Goal: Check status: Check status

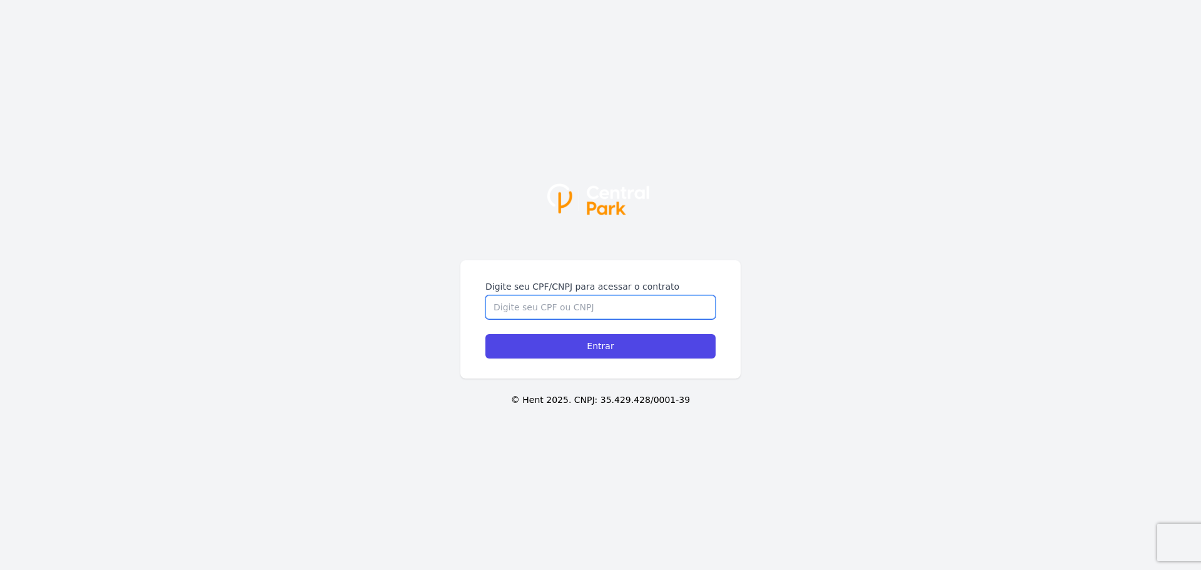
click at [662, 301] on input "Digite seu CPF/CNPJ para acessar o contrato" at bounding box center [600, 307] width 230 height 24
type input "29459683800"
drag, startPoint x: 642, startPoint y: 355, endPoint x: 641, endPoint y: 363, distance: 7.6
click at [644, 355] on input "Entrar" at bounding box center [600, 346] width 230 height 24
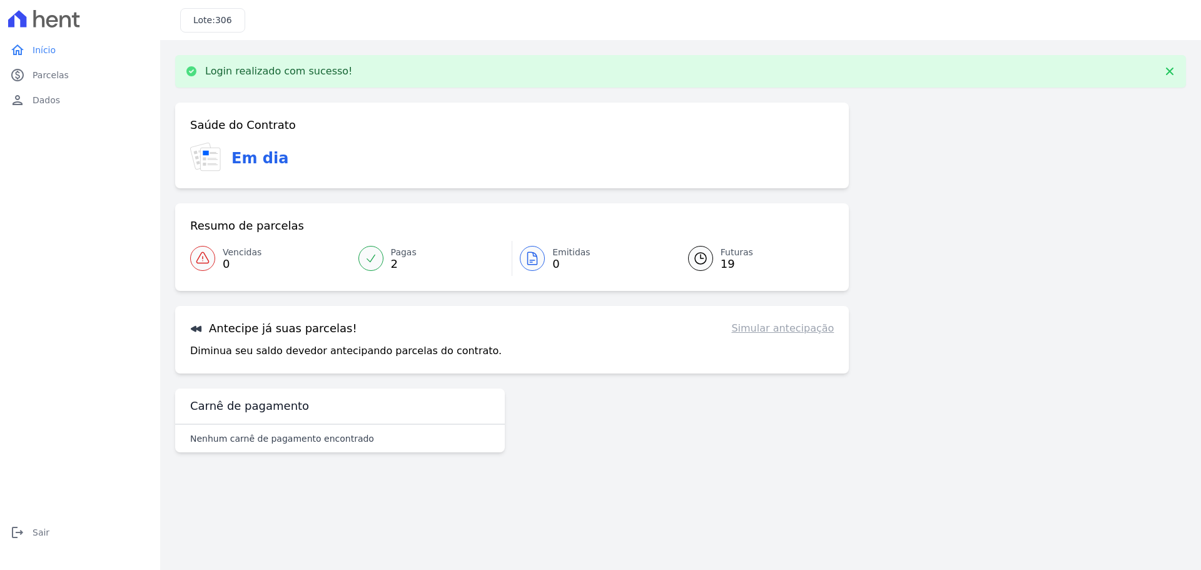
click at [773, 330] on link "Simular antecipação" at bounding box center [782, 328] width 103 height 15
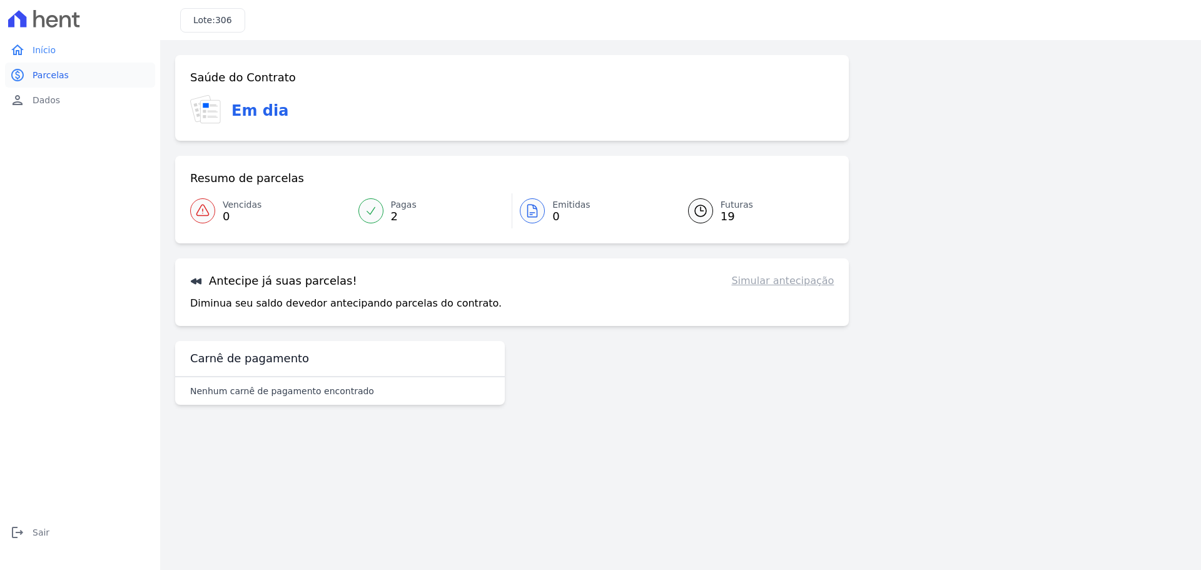
click at [85, 86] on link "paid Parcelas" at bounding box center [80, 75] width 150 height 25
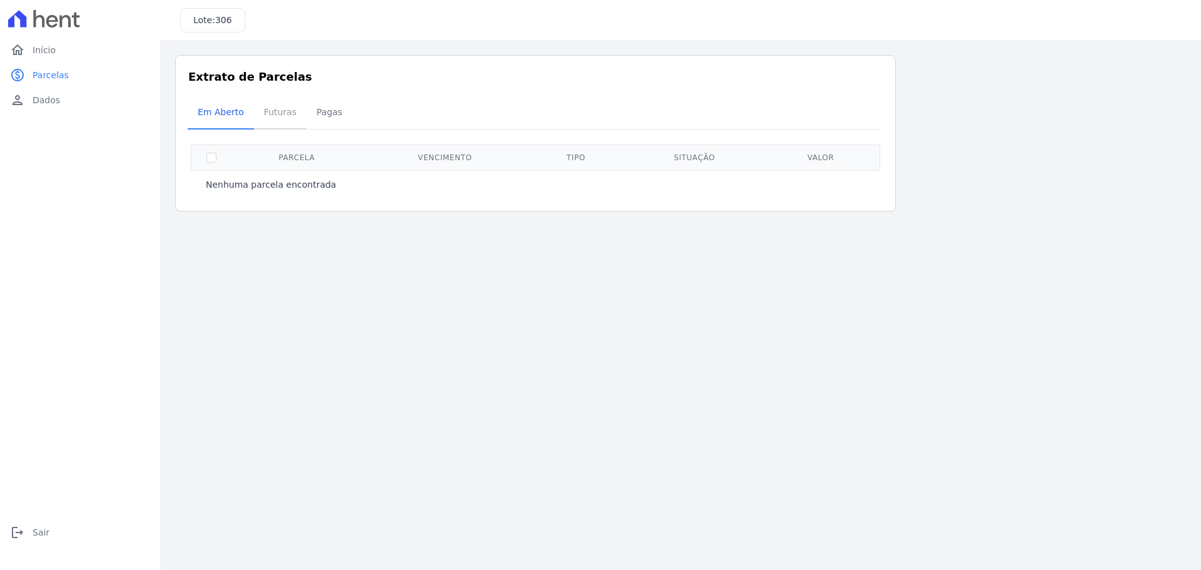
click at [265, 109] on span "Futuras" at bounding box center [280, 111] width 48 height 25
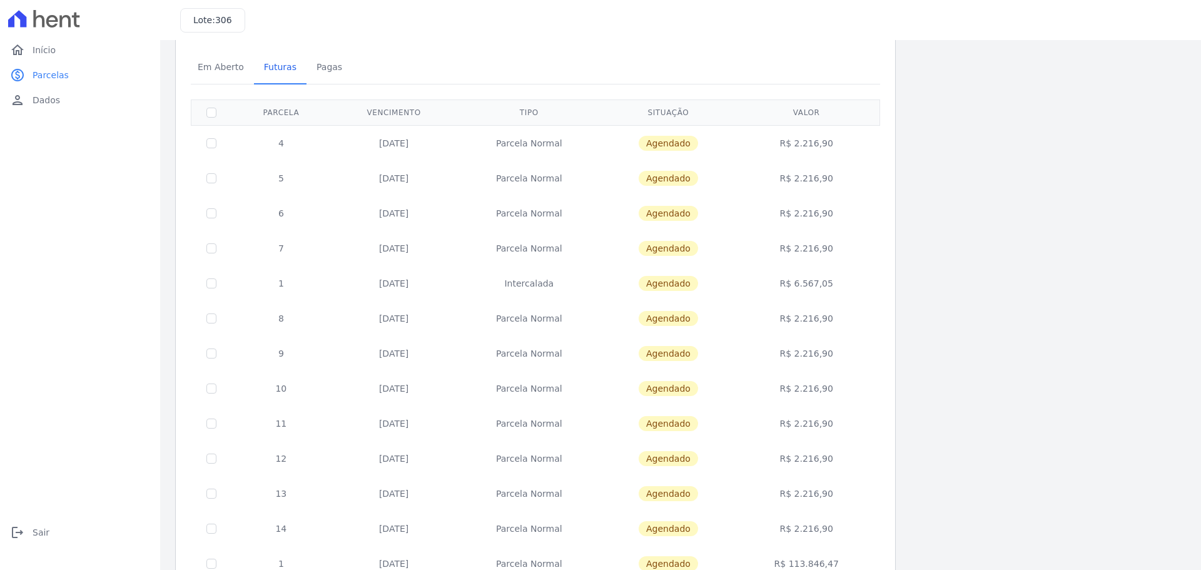
scroll to position [10, 0]
